Goal: Book appointment/travel/reservation

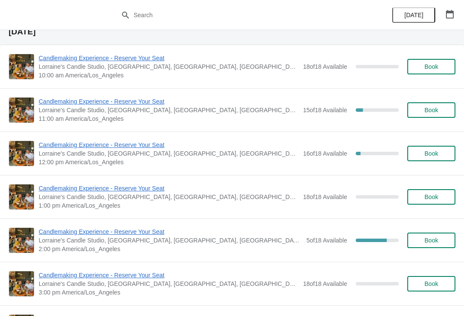
scroll to position [493, 0]
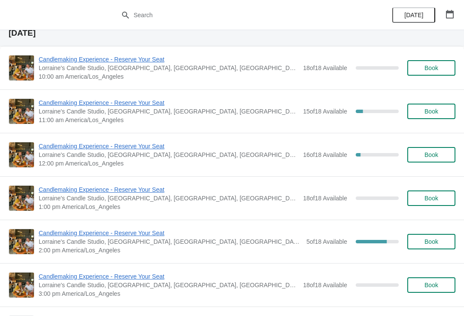
click at [433, 112] on span "Book" at bounding box center [432, 111] width 14 height 7
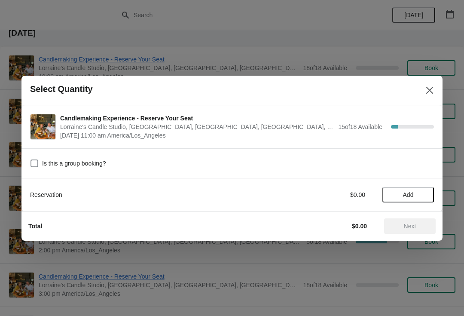
click at [403, 191] on span "Add" at bounding box center [408, 194] width 11 height 7
click at [420, 191] on icon at bounding box center [423, 194] width 9 height 9
click at [424, 190] on icon at bounding box center [423, 194] width 9 height 9
click at [420, 192] on icon at bounding box center [423, 194] width 9 height 9
click at [422, 191] on icon at bounding box center [423, 194] width 9 height 9
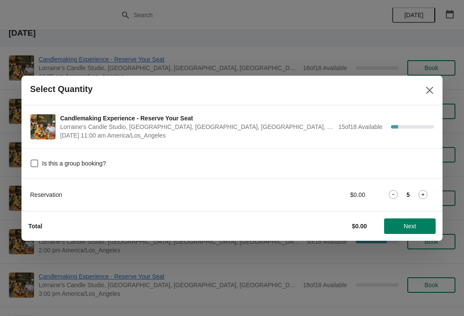
click at [423, 191] on icon at bounding box center [423, 194] width 9 height 9
click at [422, 192] on icon at bounding box center [423, 194] width 9 height 9
click at [417, 228] on span "Next" at bounding box center [410, 226] width 38 height 7
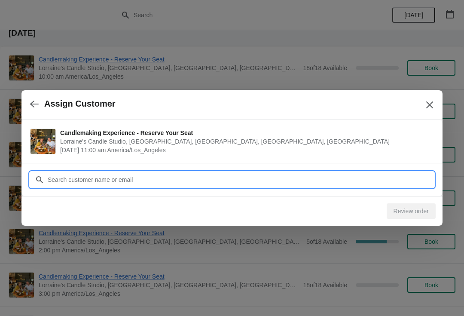
click at [253, 175] on input "Customer" at bounding box center [240, 179] width 387 height 15
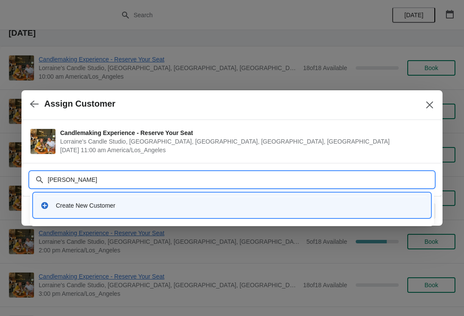
type input "[PERSON_NAME]"
click at [168, 209] on div "Create New Customer" at bounding box center [240, 205] width 368 height 9
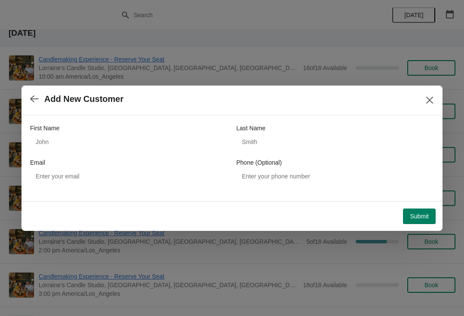
click at [413, 214] on span "Submit" at bounding box center [419, 216] width 19 height 7
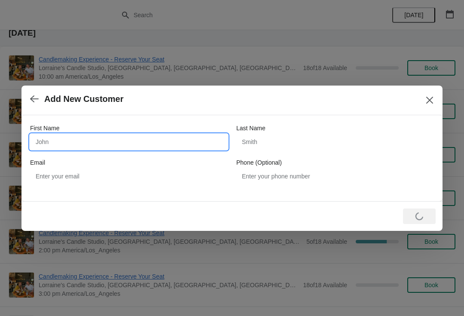
click at [148, 138] on input "First Name" at bounding box center [129, 141] width 198 height 15
type input "[PERSON_NAME]"
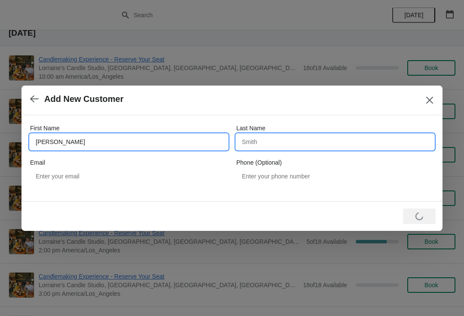
click at [309, 147] on input "Last Name" at bounding box center [335, 141] width 198 height 15
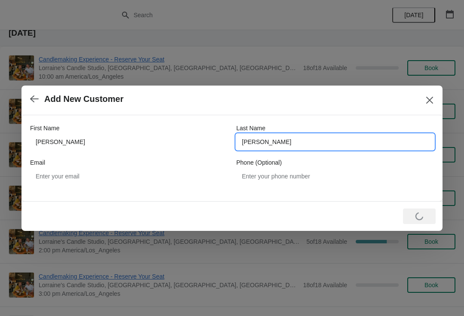
type input "[PERSON_NAME]"
click at [417, 209] on div "Loading Submit" at bounding box center [419, 215] width 33 height 15
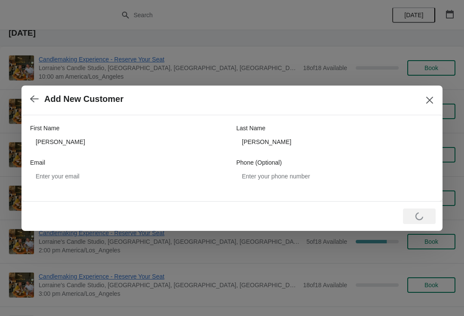
click at [421, 212] on div "Loading Submit" at bounding box center [419, 215] width 33 height 15
click at [433, 92] on button "Close" at bounding box center [429, 99] width 15 height 15
